Goal: Task Accomplishment & Management: Manage account settings

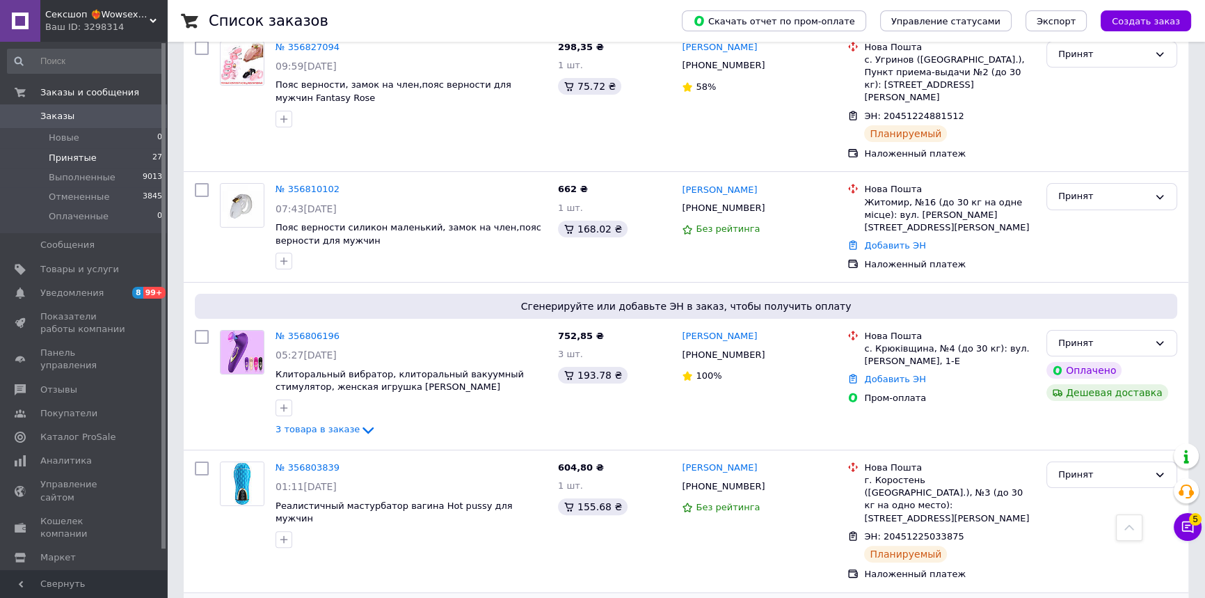
scroll to position [316, 0]
click at [329, 425] on span "3 товара в заказе" at bounding box center [317, 430] width 84 height 10
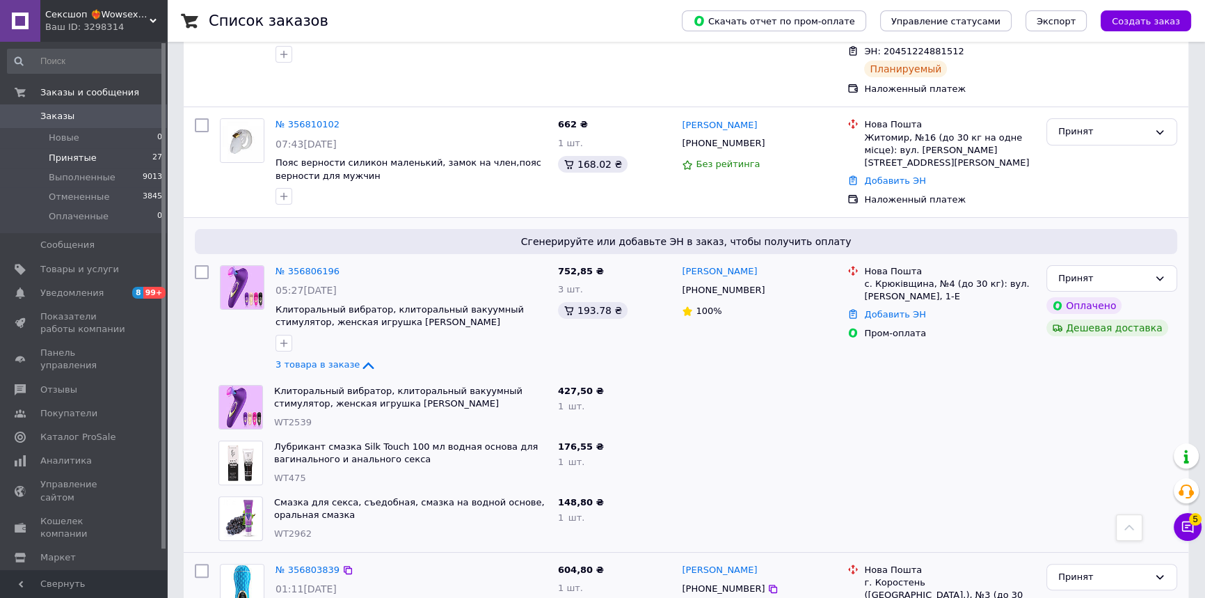
scroll to position [379, 0]
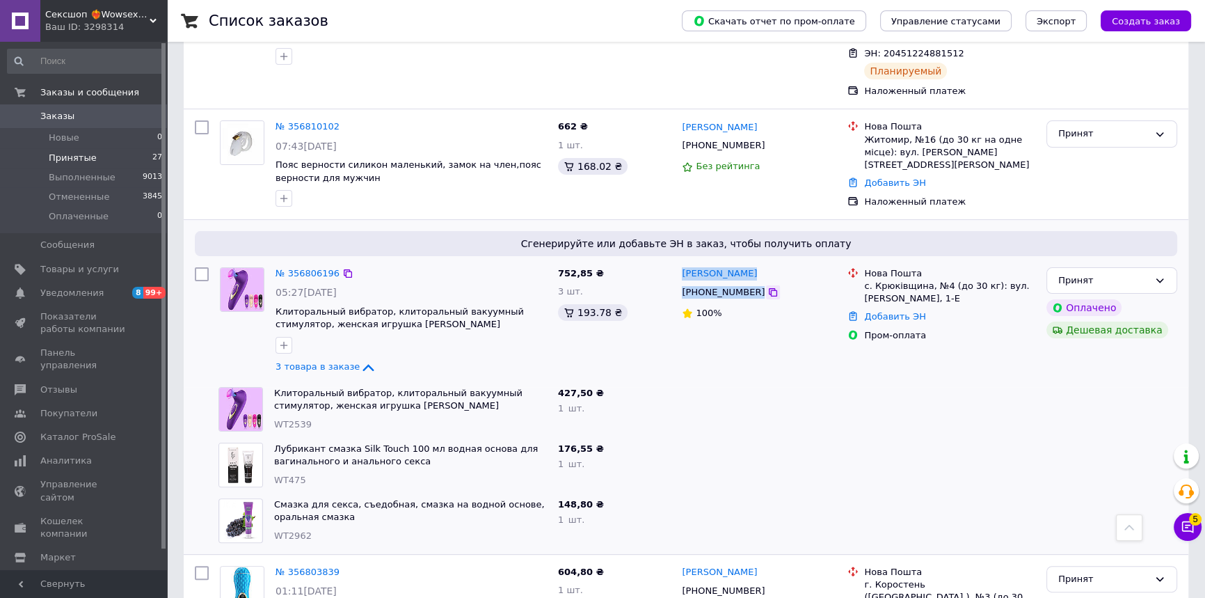
drag, startPoint x: 721, startPoint y: 244, endPoint x: 756, endPoint y: 273, distance: 44.4
click at [756, 273] on div "Сгенерируйте или добавьте ЭН в заказ, чтобы получить оплату № 356806196 05:27[D…" at bounding box center [686, 303] width 1005 height 167
copy div "[PERSON_NAME] [PHONE_NUMBER]"
click at [321, 287] on span "05:27[DATE]" at bounding box center [305, 292] width 61 height 11
click at [309, 266] on div "№ 356806196" at bounding box center [307, 274] width 67 height 16
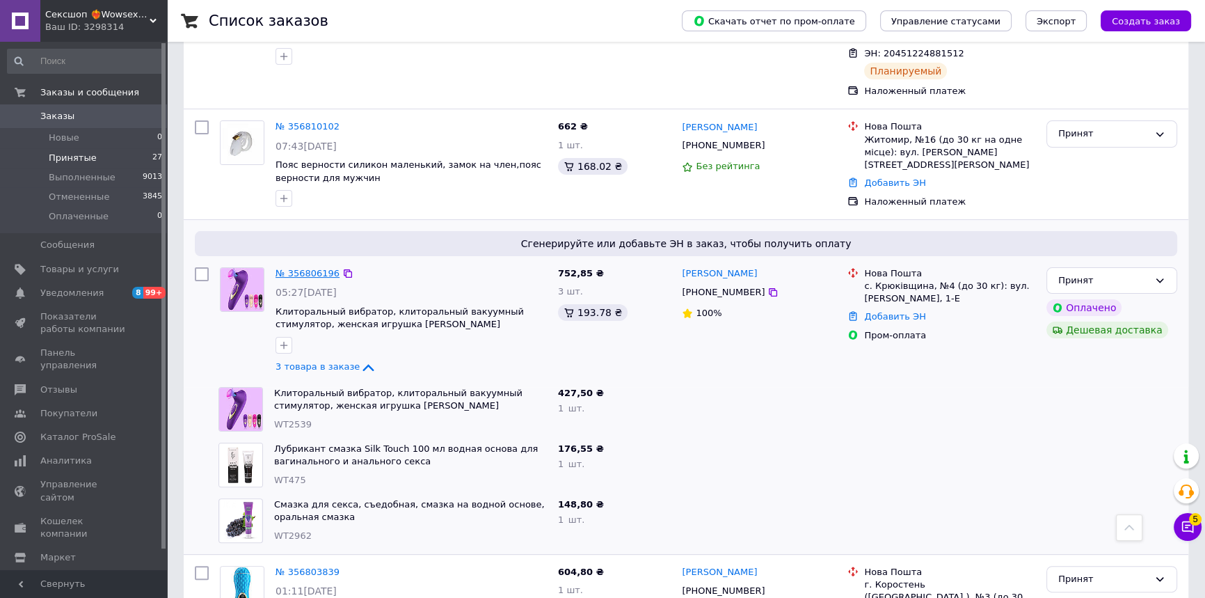
click at [308, 268] on link "№ 356806196" at bounding box center [307, 273] width 64 height 10
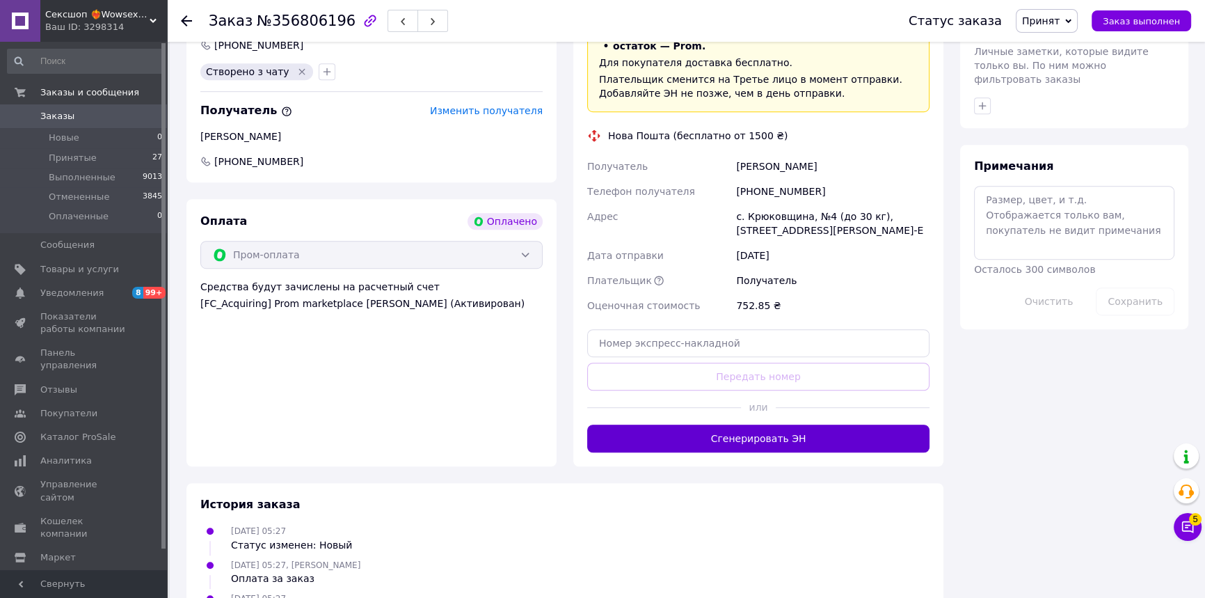
click at [765, 424] on button "Сгенерировать ЭН" at bounding box center [758, 438] width 342 height 28
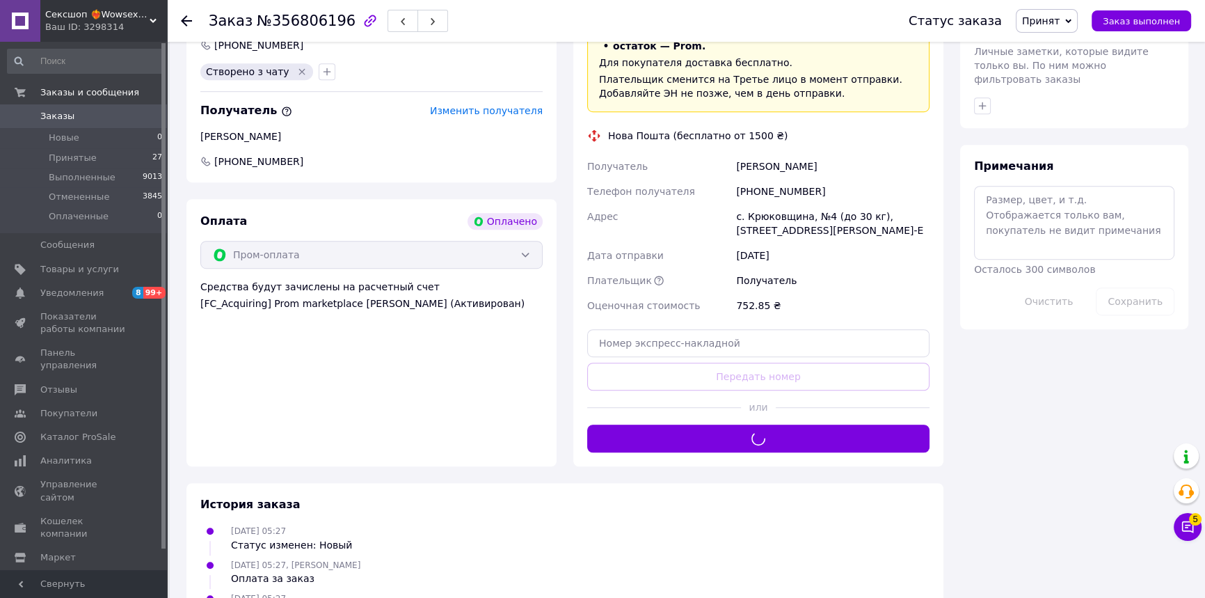
scroll to position [822, 0]
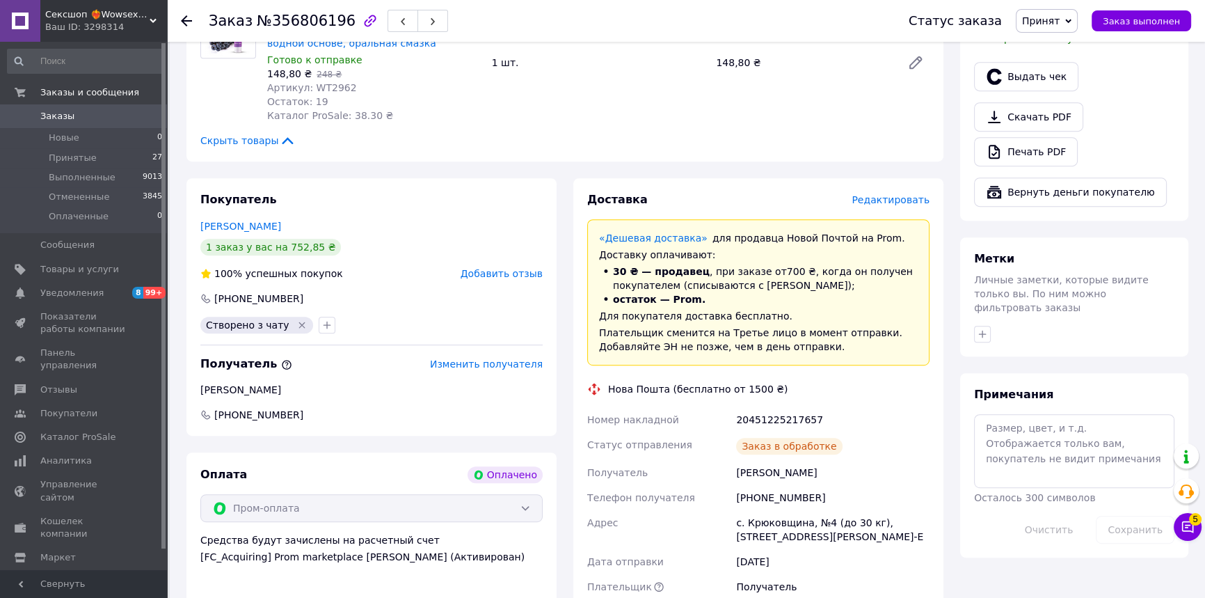
click at [87, 162] on span "Принятые" at bounding box center [73, 158] width 48 height 13
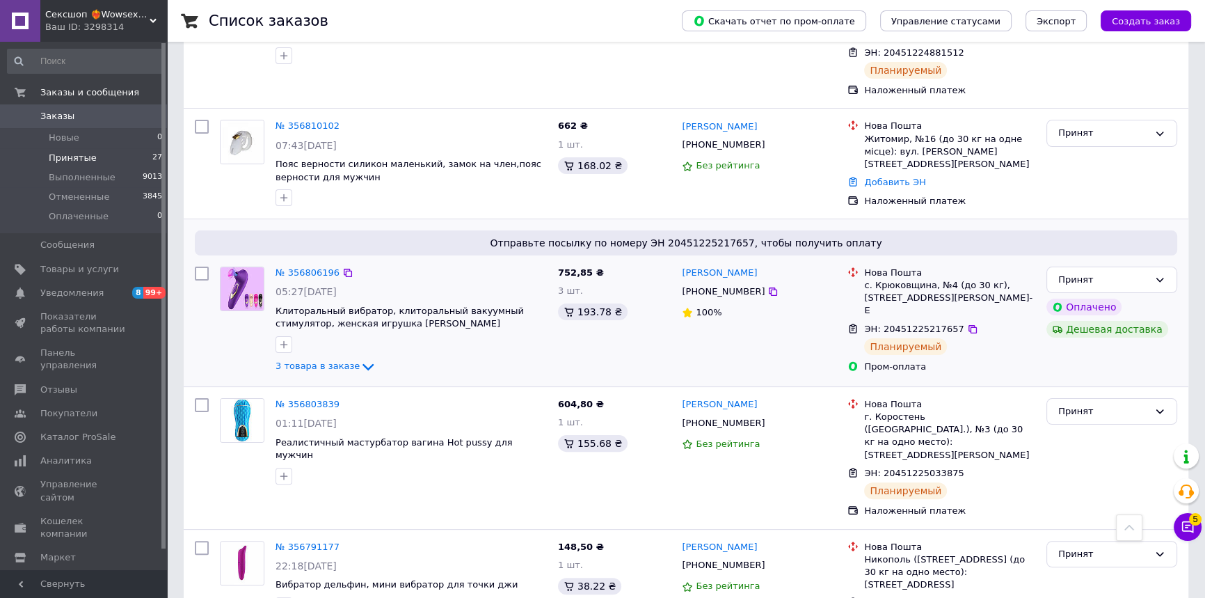
scroll to position [379, 0]
drag, startPoint x: 863, startPoint y: 278, endPoint x: 882, endPoint y: 277, distance: 18.8
click at [893, 299] on ul "Нова Пошта с. Крюковщина, №4 (до 30 кг), [STREET_ADDRESS][PERSON_NAME]-Е ЭН: 20…" at bounding box center [941, 320] width 188 height 113
drag, startPoint x: 865, startPoint y: 269, endPoint x: 960, endPoint y: 303, distance: 101.5
click at [960, 303] on ul "Нова Пошта с. Крюковщина, №4 (до 30 кг), [STREET_ADDRESS][PERSON_NAME]-Е ЭН: 20…" at bounding box center [941, 320] width 188 height 113
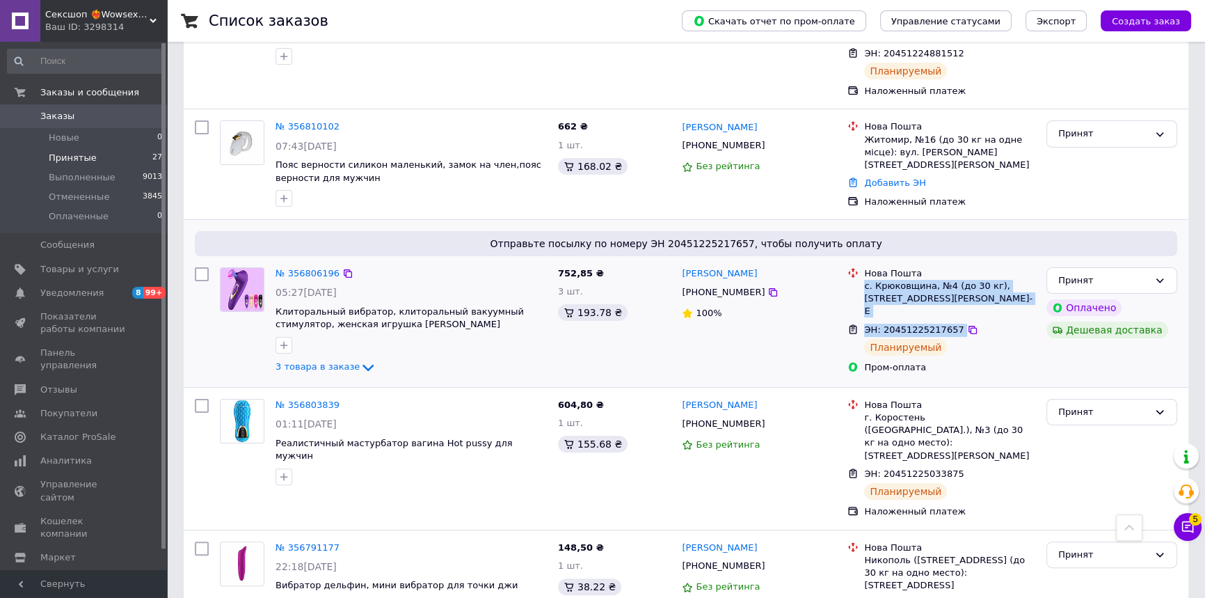
copy ul "с. Крюковщина, №4 (до 30 кг), [STREET_ADDRESS][PERSON_NAME]-Е ЭН: 20451225217657"
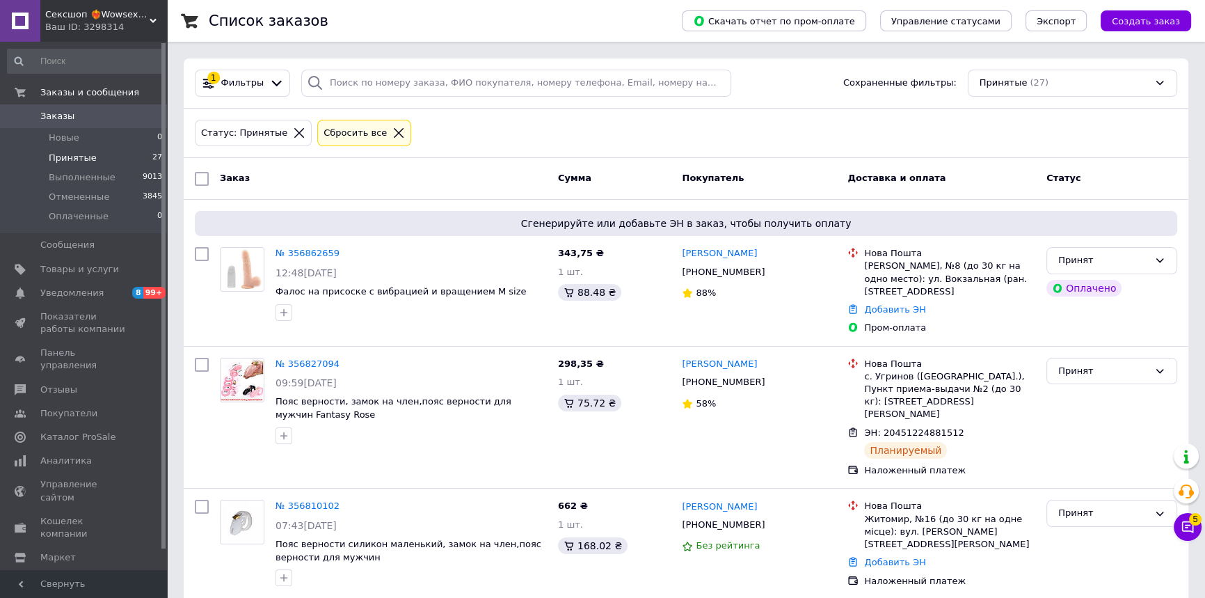
scroll to position [0, 0]
click at [1188, 527] on icon at bounding box center [1188, 527] width 14 height 14
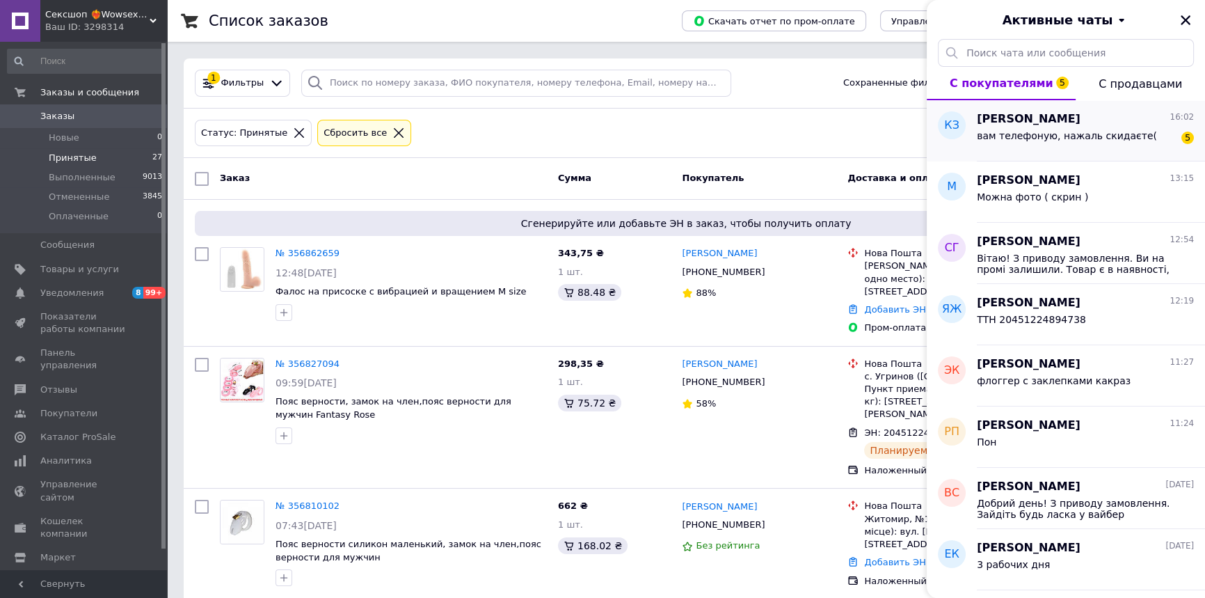
click at [1053, 129] on div "вам телефоную, нажаль скидаєте( 5" at bounding box center [1085, 138] width 217 height 22
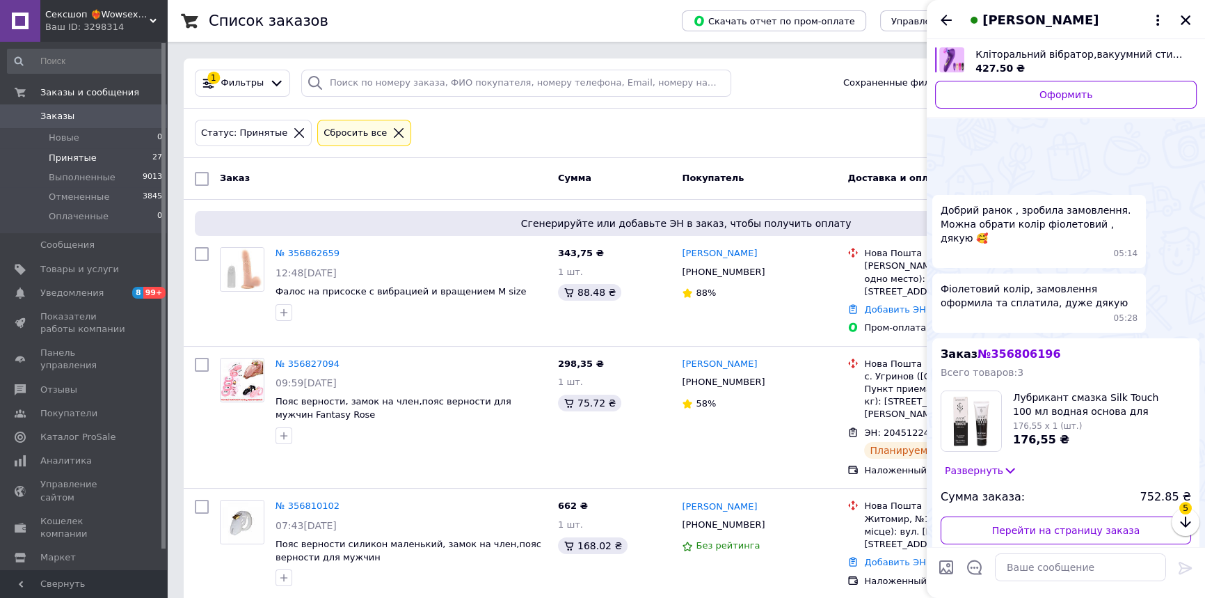
scroll to position [483, 0]
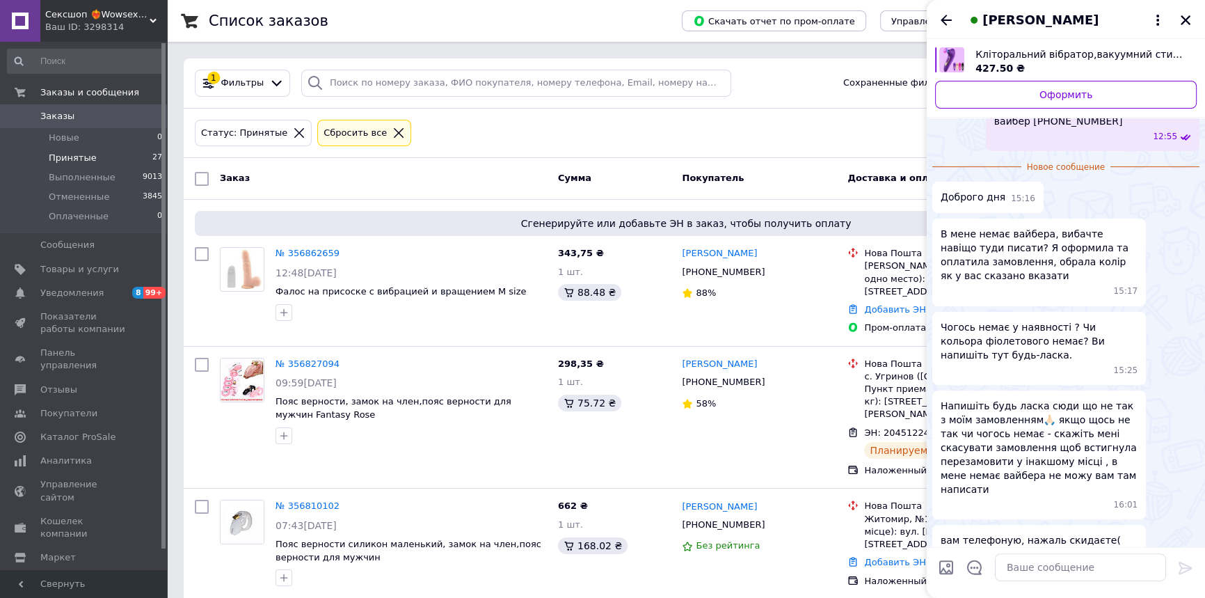
click at [1186, 29] on div "[PERSON_NAME]" at bounding box center [1066, 19] width 278 height 39
click at [1185, 20] on icon "Закрыть" at bounding box center [1186, 20] width 10 height 10
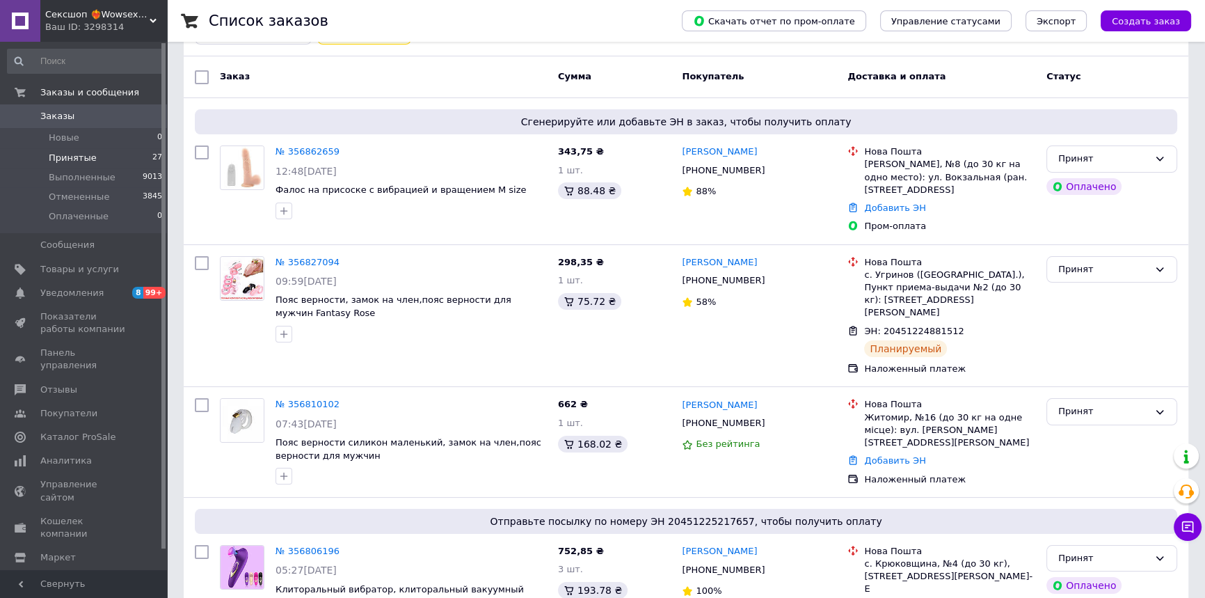
scroll to position [253, 0]
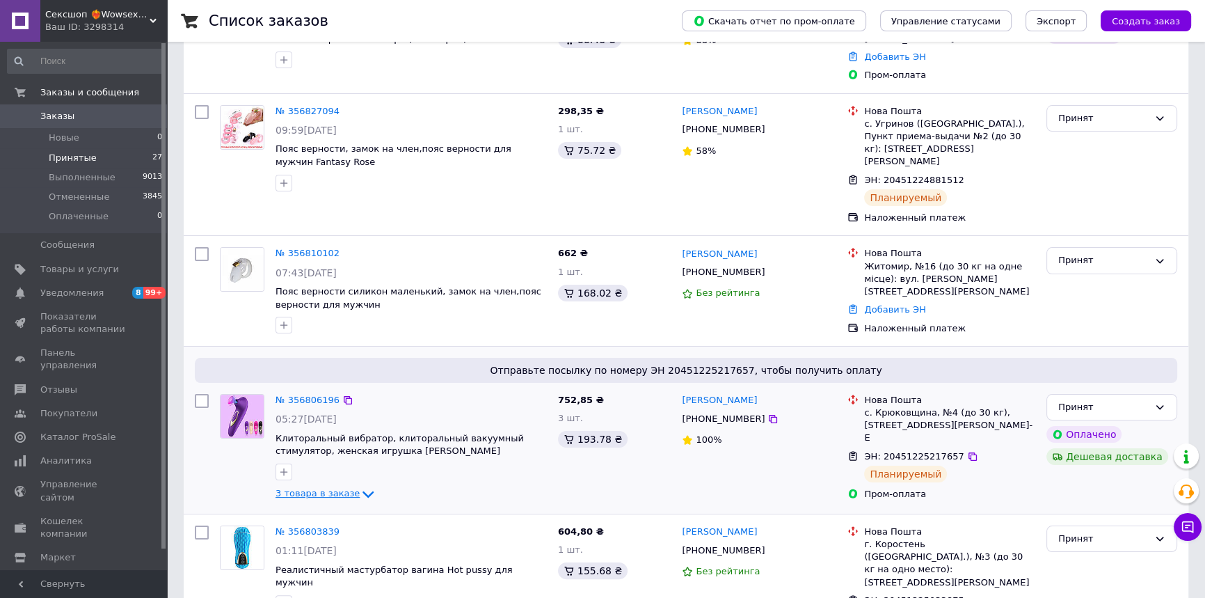
click at [322, 488] on span "3 товара в заказе" at bounding box center [317, 493] width 84 height 10
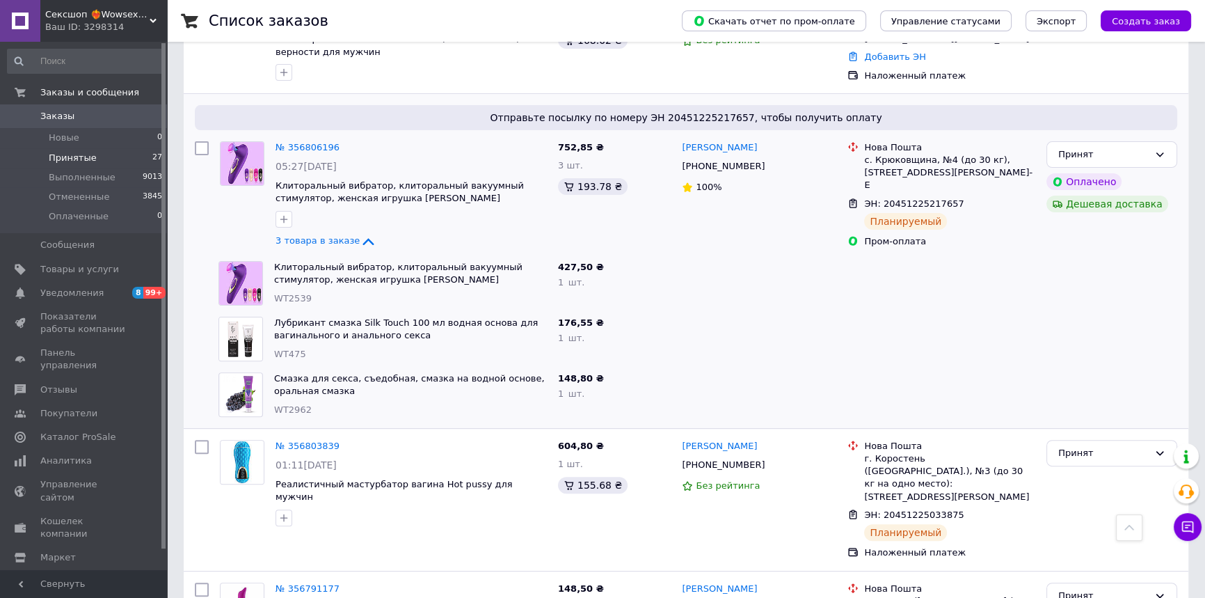
scroll to position [506, 0]
